Goal: Task Accomplishment & Management: Manage account settings

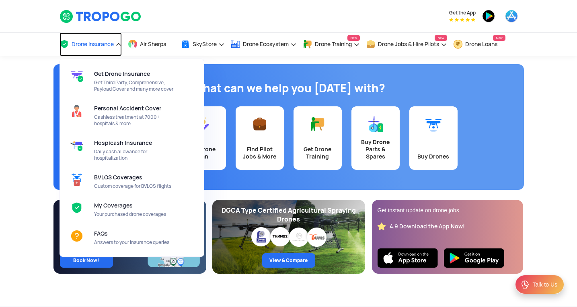
click at [110, 44] on span "Drone Insurance" at bounding box center [93, 44] width 42 height 6
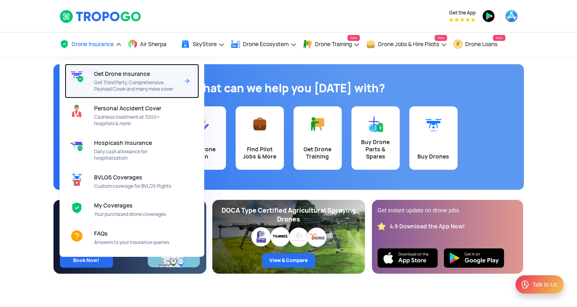
click at [95, 76] on span "Get Drone Insurance" at bounding box center [122, 74] width 56 height 6
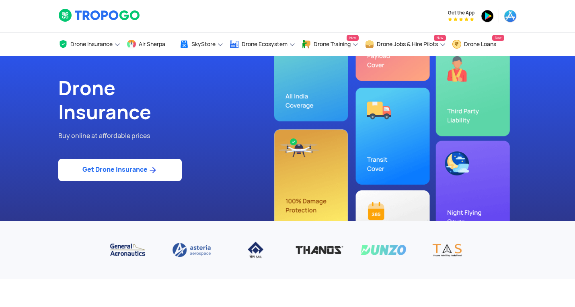
click at [106, 178] on link "Get Drone Insurance" at bounding box center [119, 170] width 123 height 22
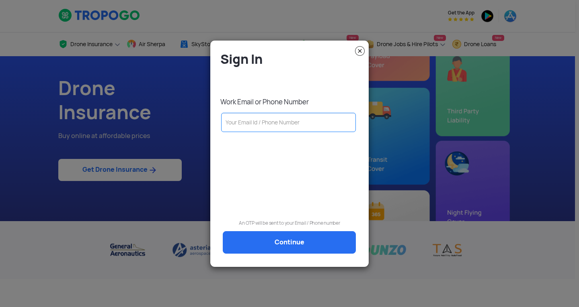
click at [250, 120] on input "text" at bounding box center [288, 122] width 135 height 19
click at [234, 117] on input "text" at bounding box center [288, 122] width 135 height 19
paste input "acm.rpto@rru.ac.in"
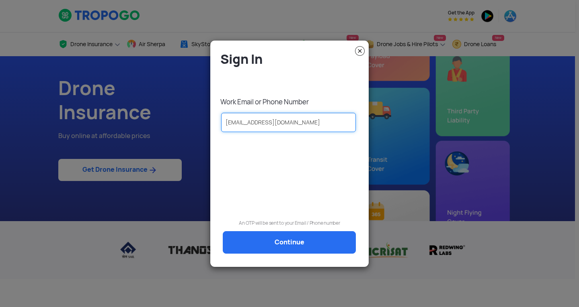
type input "acm.rpto@rru.ac.in"
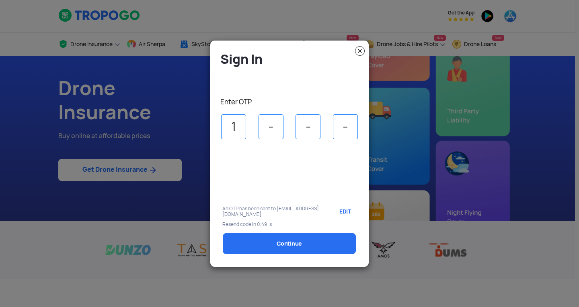
type input "1"
type input "4"
type input "7"
select select "1000000"
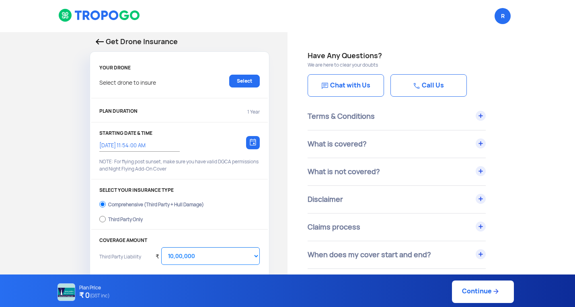
click at [97, 44] on img at bounding box center [100, 42] width 8 height 6
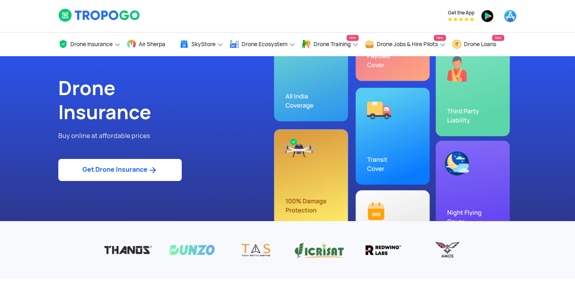
click at [88, 168] on link "Get Drone Insurance" at bounding box center [119, 170] width 123 height 22
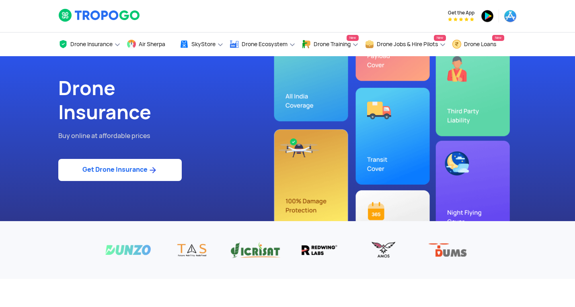
select select "1000000"
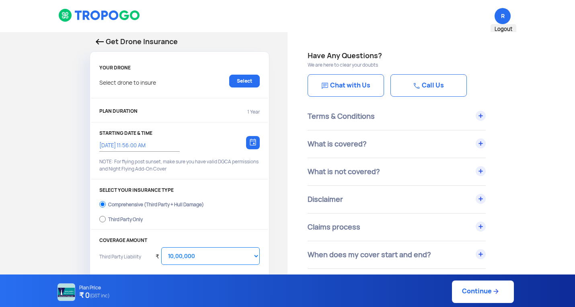
click at [497, 20] on span "R Logout" at bounding box center [502, 16] width 16 height 16
click at [496, 14] on span "R Logout" at bounding box center [502, 16] width 16 height 16
click at [106, 12] on img at bounding box center [99, 15] width 82 height 14
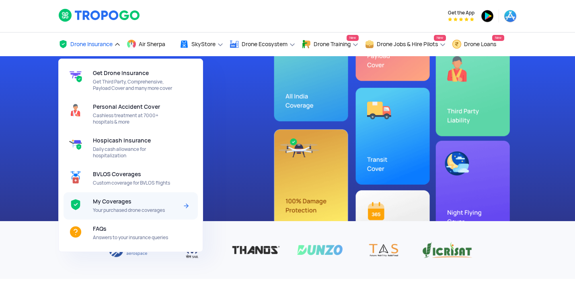
click at [133, 198] on div "My Coverages Your purchased drone coverages" at bounding box center [137, 205] width 88 height 27
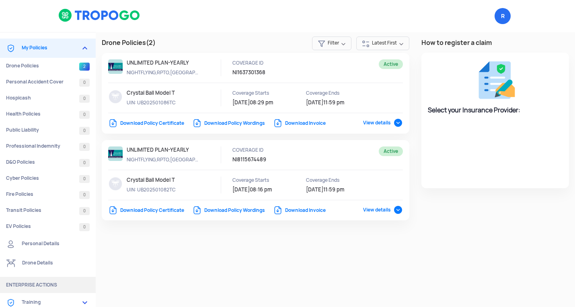
select select "National Insurance"
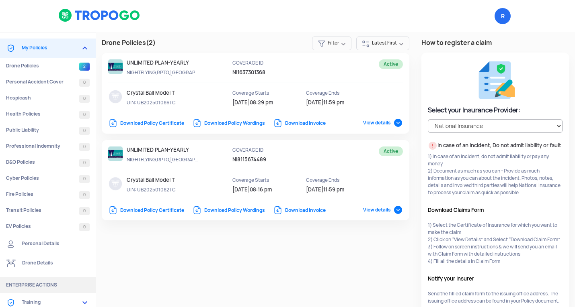
click at [396, 126] on span "View details" at bounding box center [383, 123] width 40 height 6
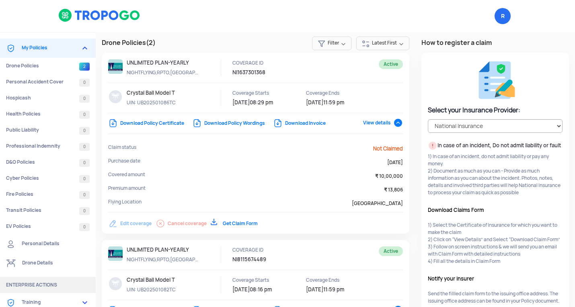
click at [169, 123] on link "Download Policy Certificate" at bounding box center [146, 123] width 76 height 6
click at [235, 122] on link "Download Policy Wordings" at bounding box center [228, 123] width 73 height 6
click at [305, 122] on link "Download Invoice" at bounding box center [299, 123] width 53 height 6
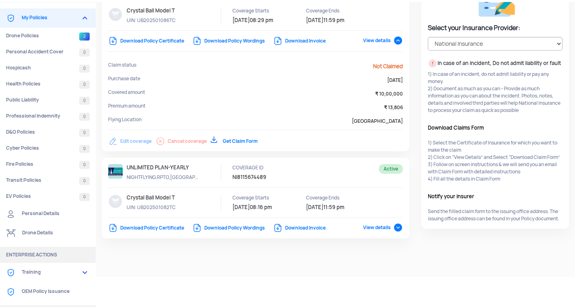
scroll to position [74, 0]
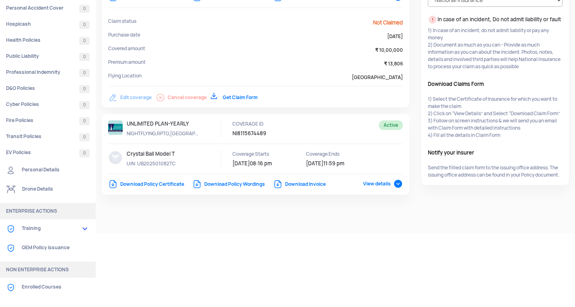
click at [228, 181] on link "Download Policy Wordings" at bounding box center [228, 184] width 73 height 6
click at [304, 181] on link "Download Invoice" at bounding box center [299, 184] width 53 height 6
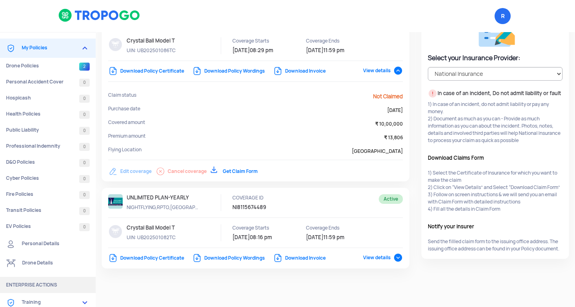
scroll to position [64, 0]
click at [396, 255] on span "View details" at bounding box center [383, 258] width 40 height 6
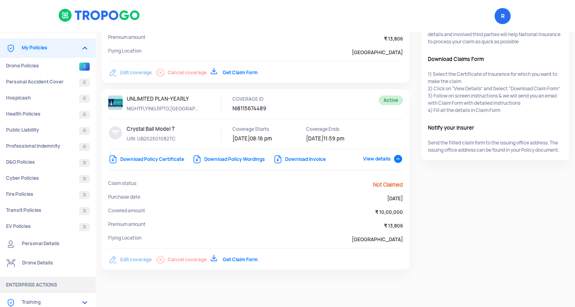
scroll to position [152, 0]
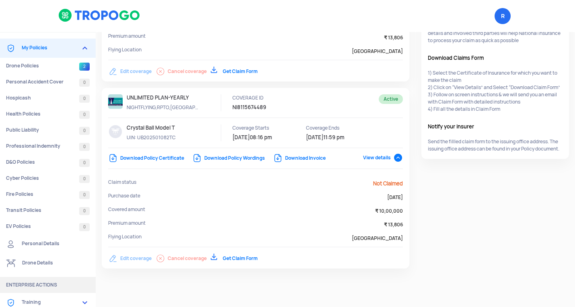
click at [226, 260] on link "Get Claim Form" at bounding box center [234, 259] width 47 height 6
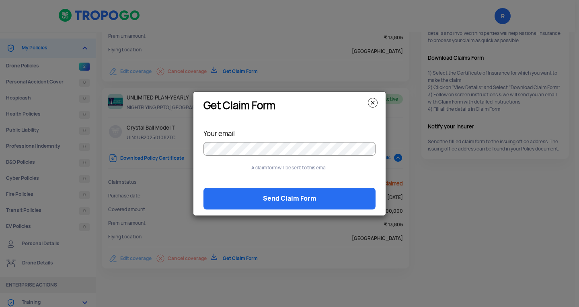
click at [370, 102] on img at bounding box center [373, 103] width 10 height 10
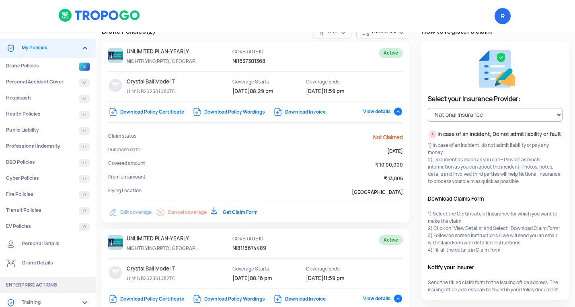
scroll to position [0, 0]
